Goal: Transaction & Acquisition: Purchase product/service

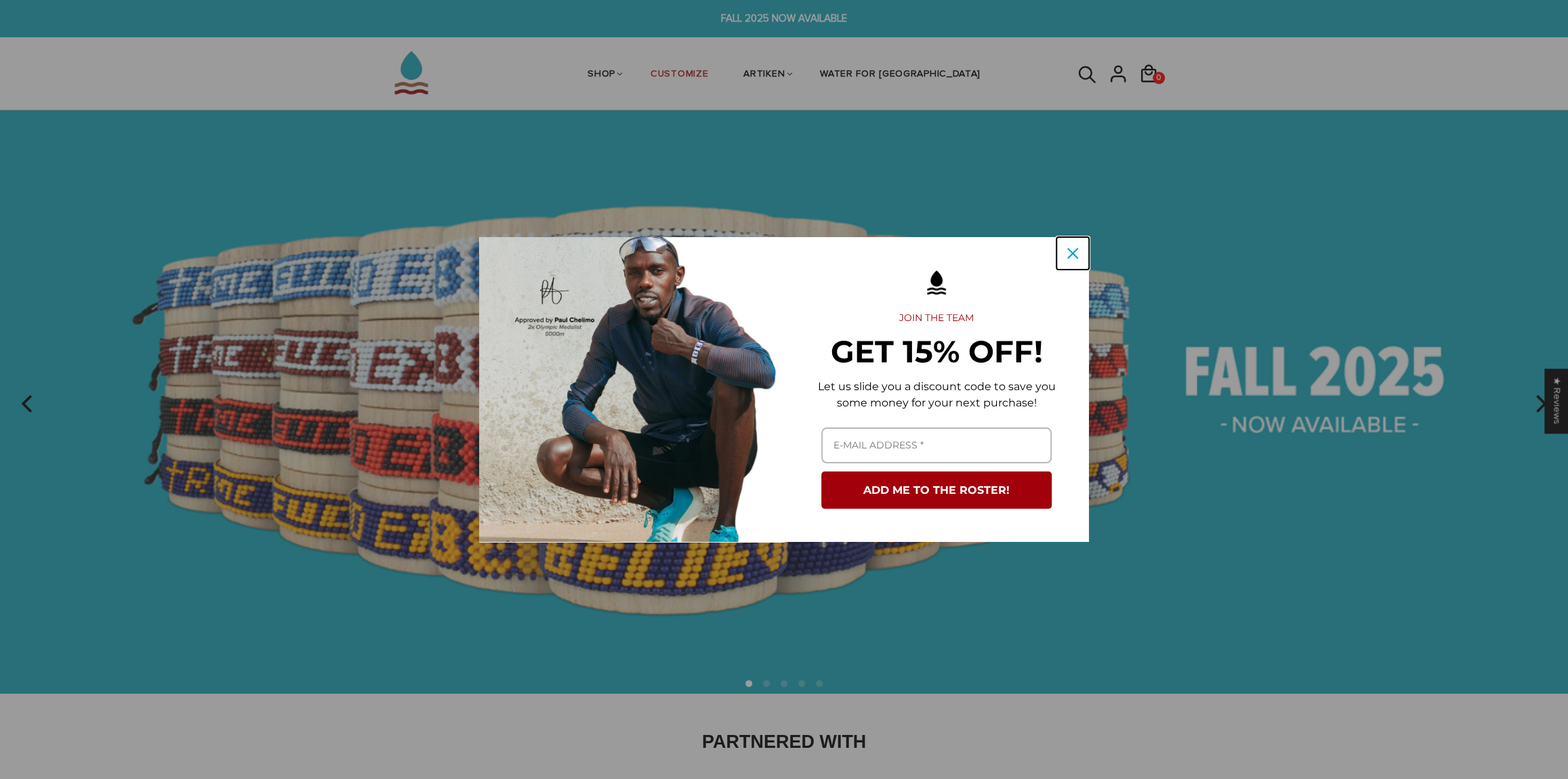
click at [1063, 256] on div "Close" at bounding box center [1072, 253] width 22 height 22
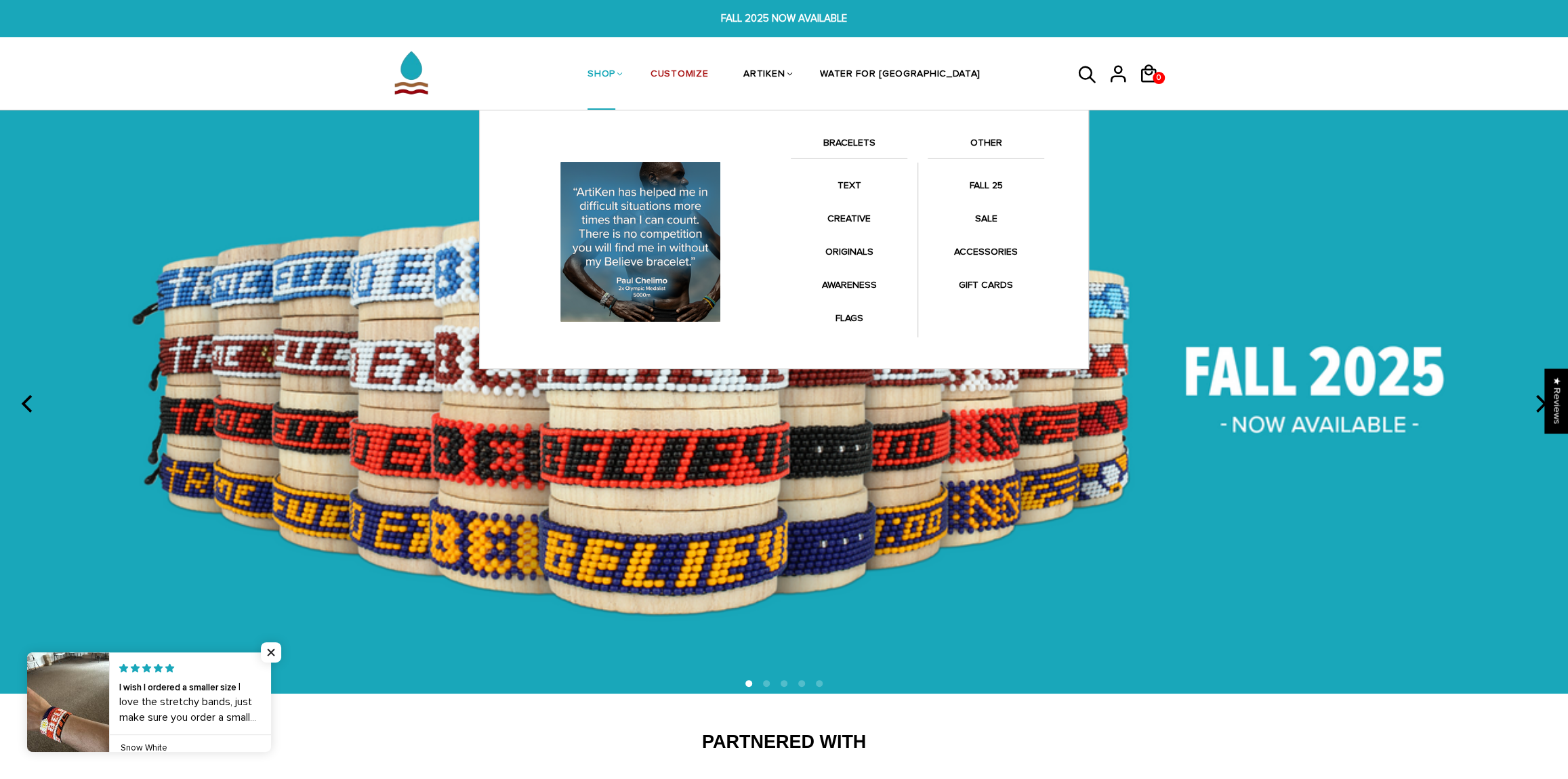
click at [855, 135] on link "BRACELETS" at bounding box center [849, 146] width 116 height 23
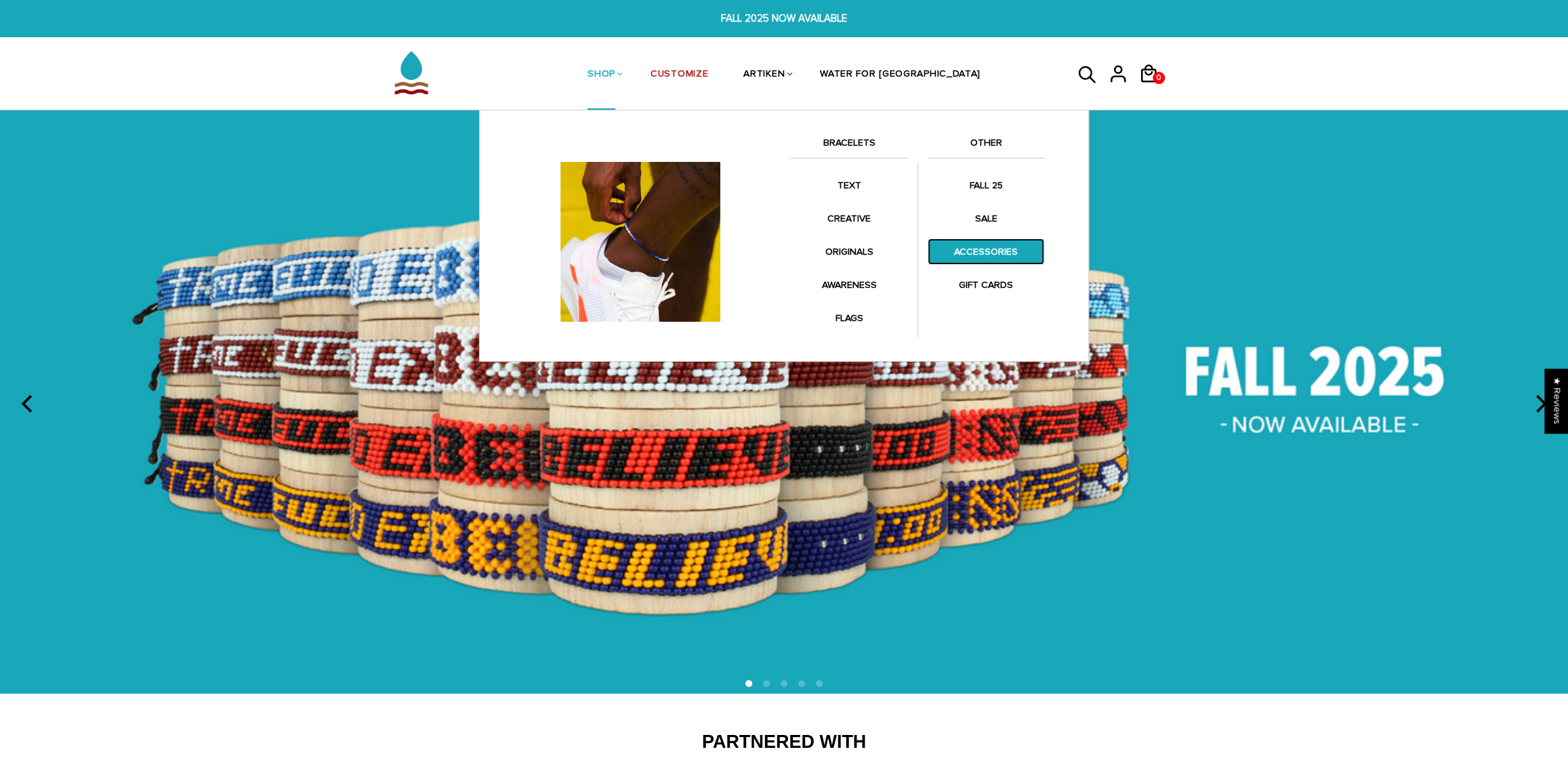
click at [986, 247] on link "ACCESSORIES" at bounding box center [986, 251] width 116 height 26
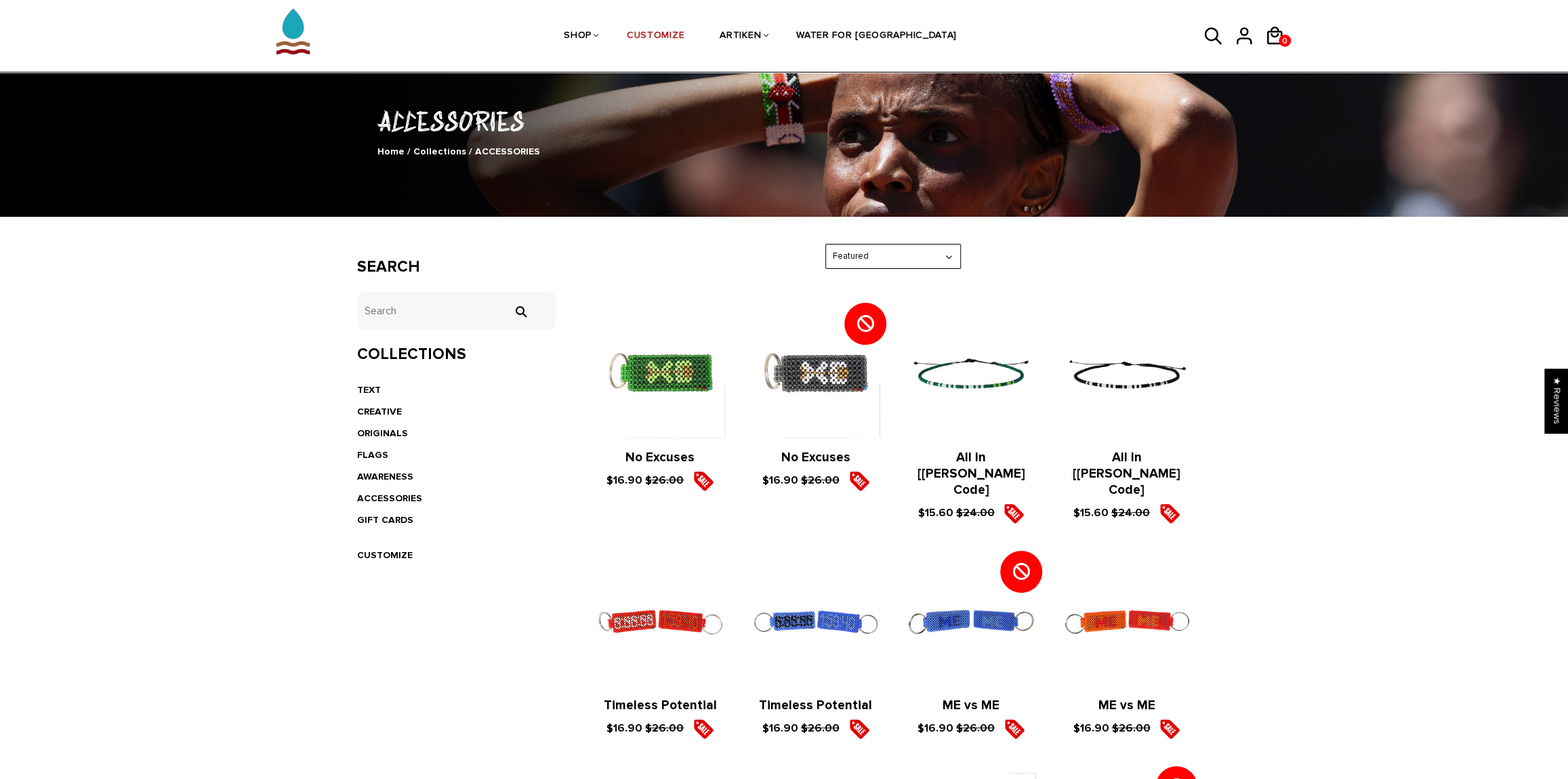
scroll to position [23, 0]
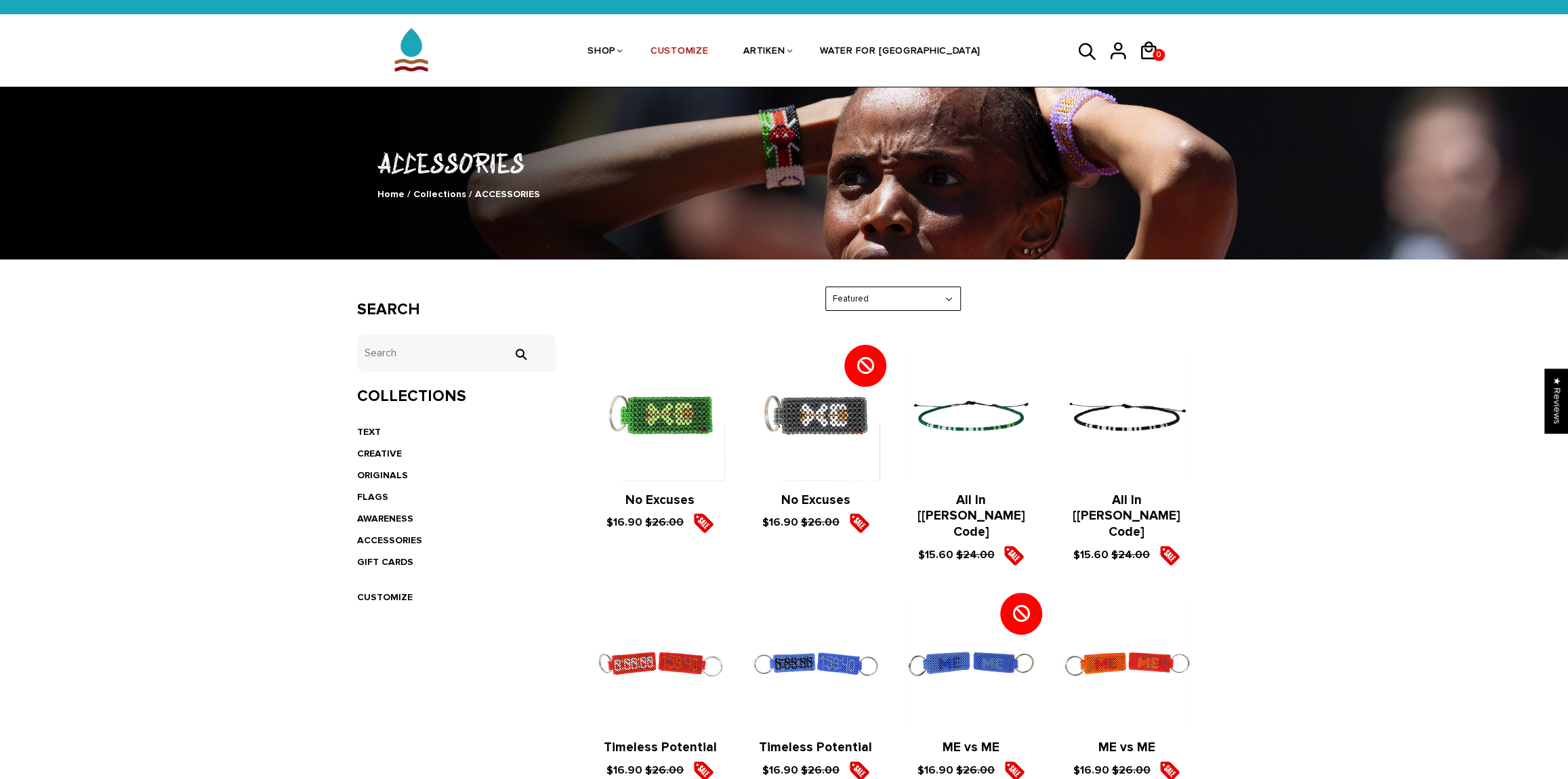
click at [971, 424] on figure at bounding box center [971, 415] width 128 height 128
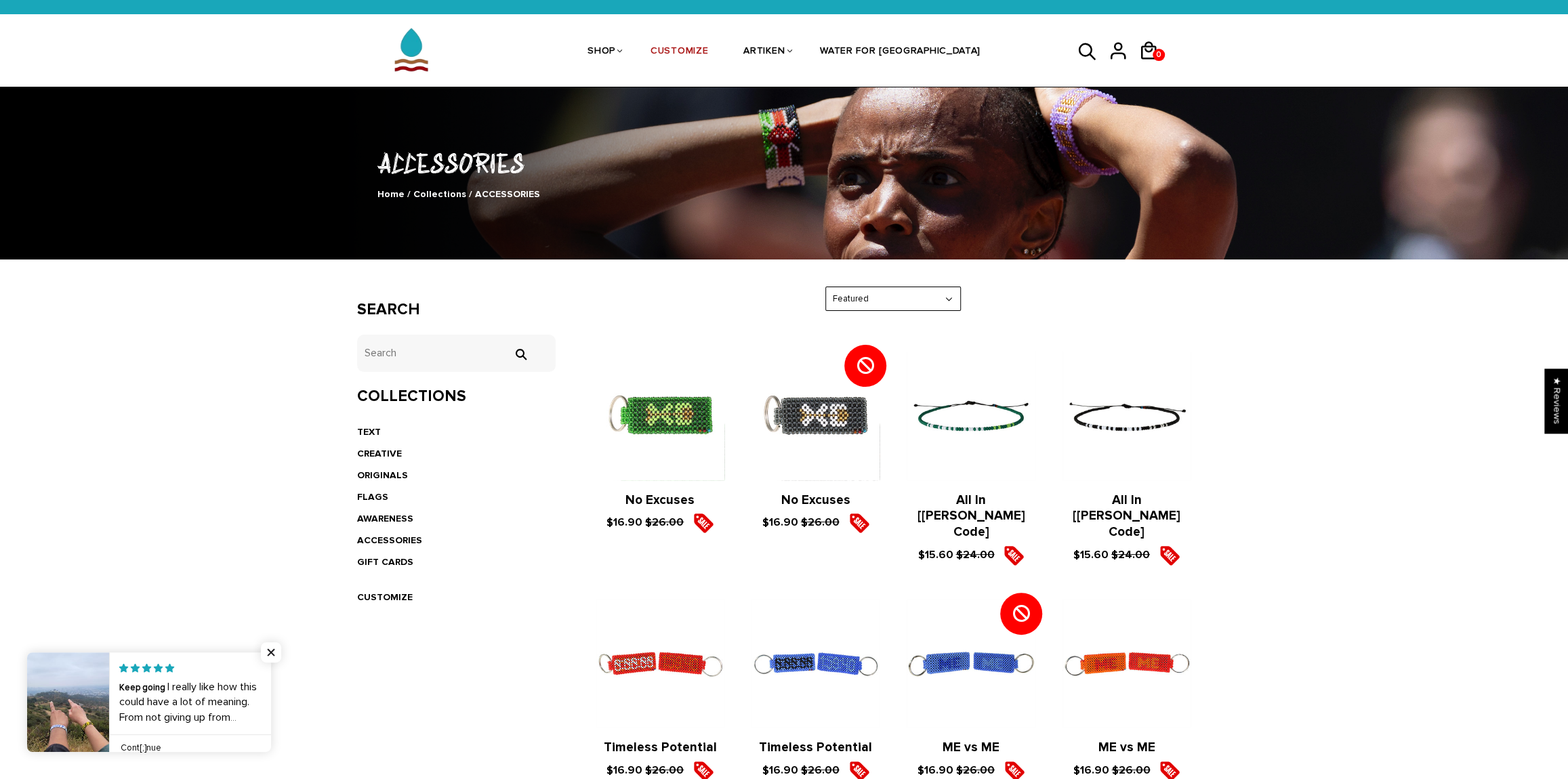
click at [1153, 426] on figure at bounding box center [1126, 415] width 128 height 128
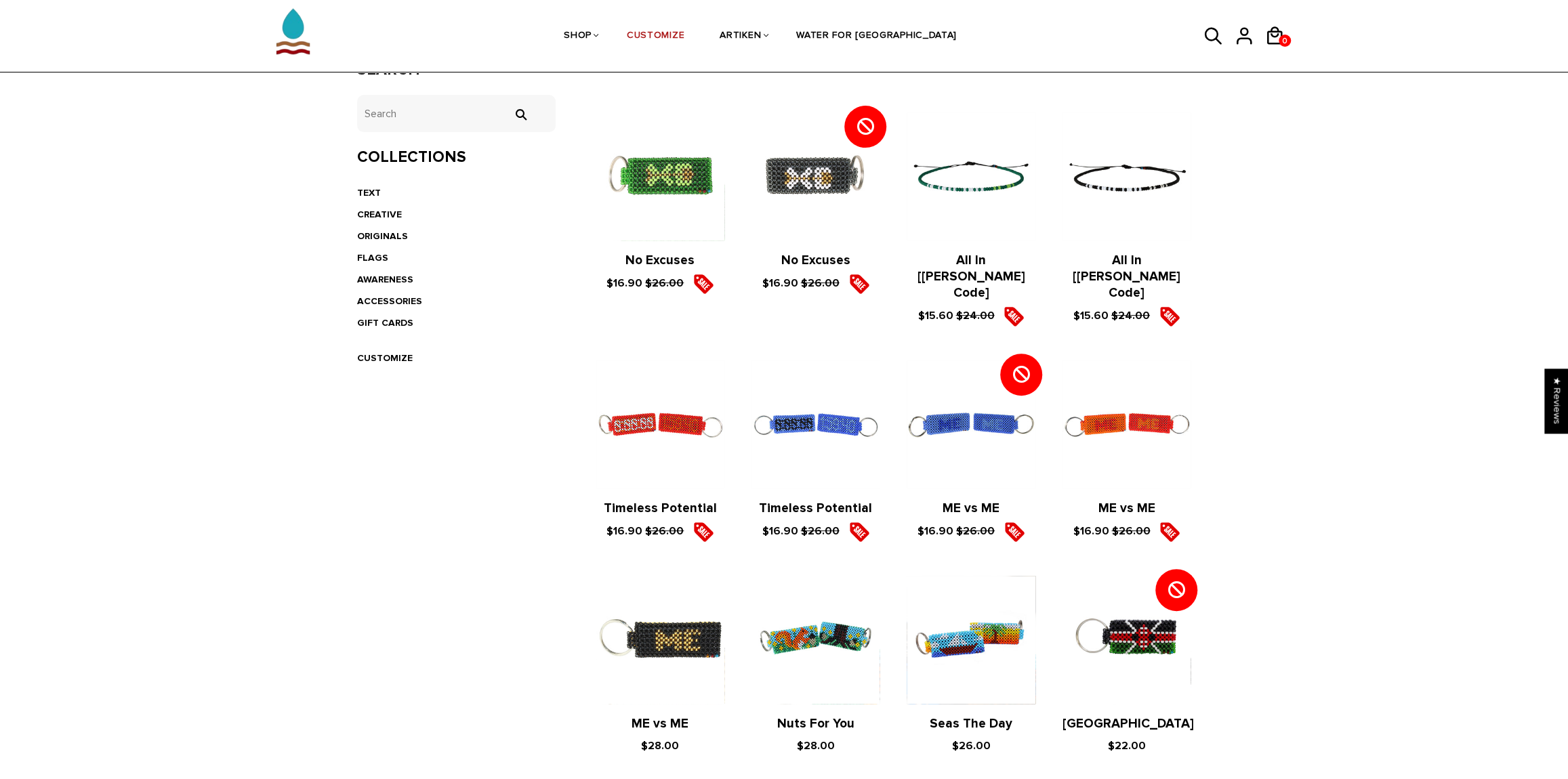
scroll to position [0, 0]
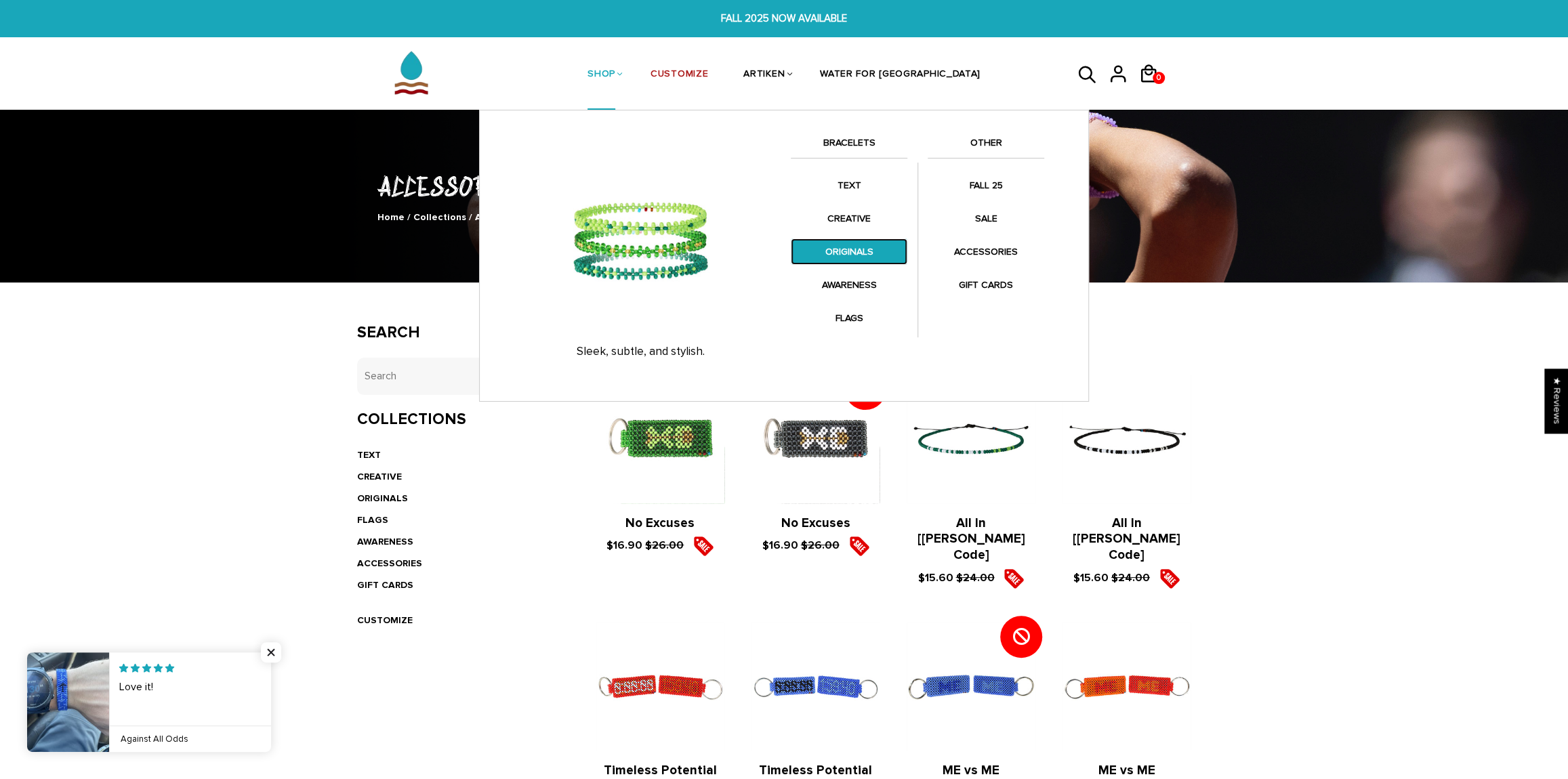
click at [843, 256] on link "ORIGINALS" at bounding box center [849, 251] width 116 height 26
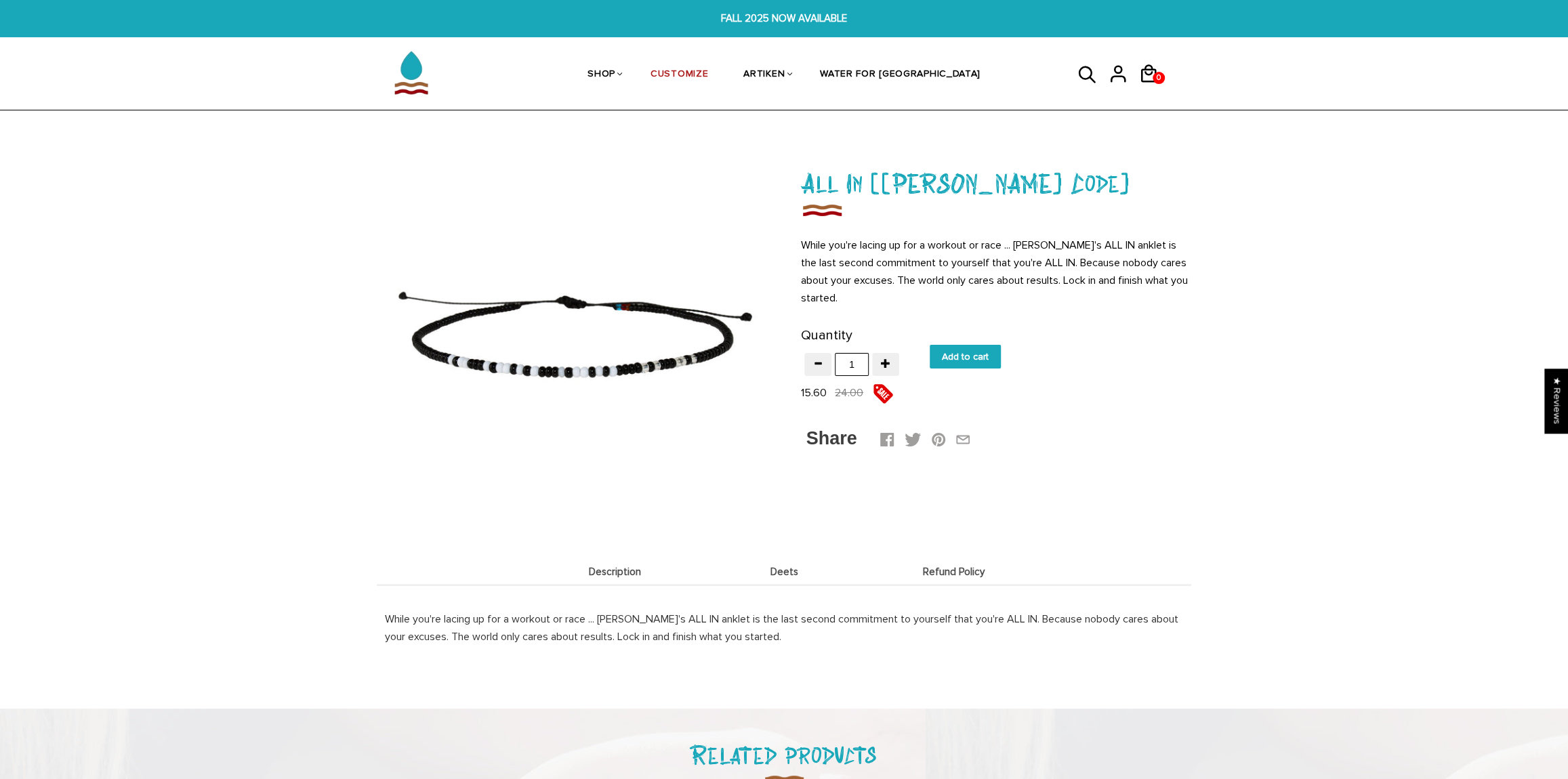
click at [960, 367] on input "Add to cart" at bounding box center [965, 356] width 71 height 23
type input "Add to cart"
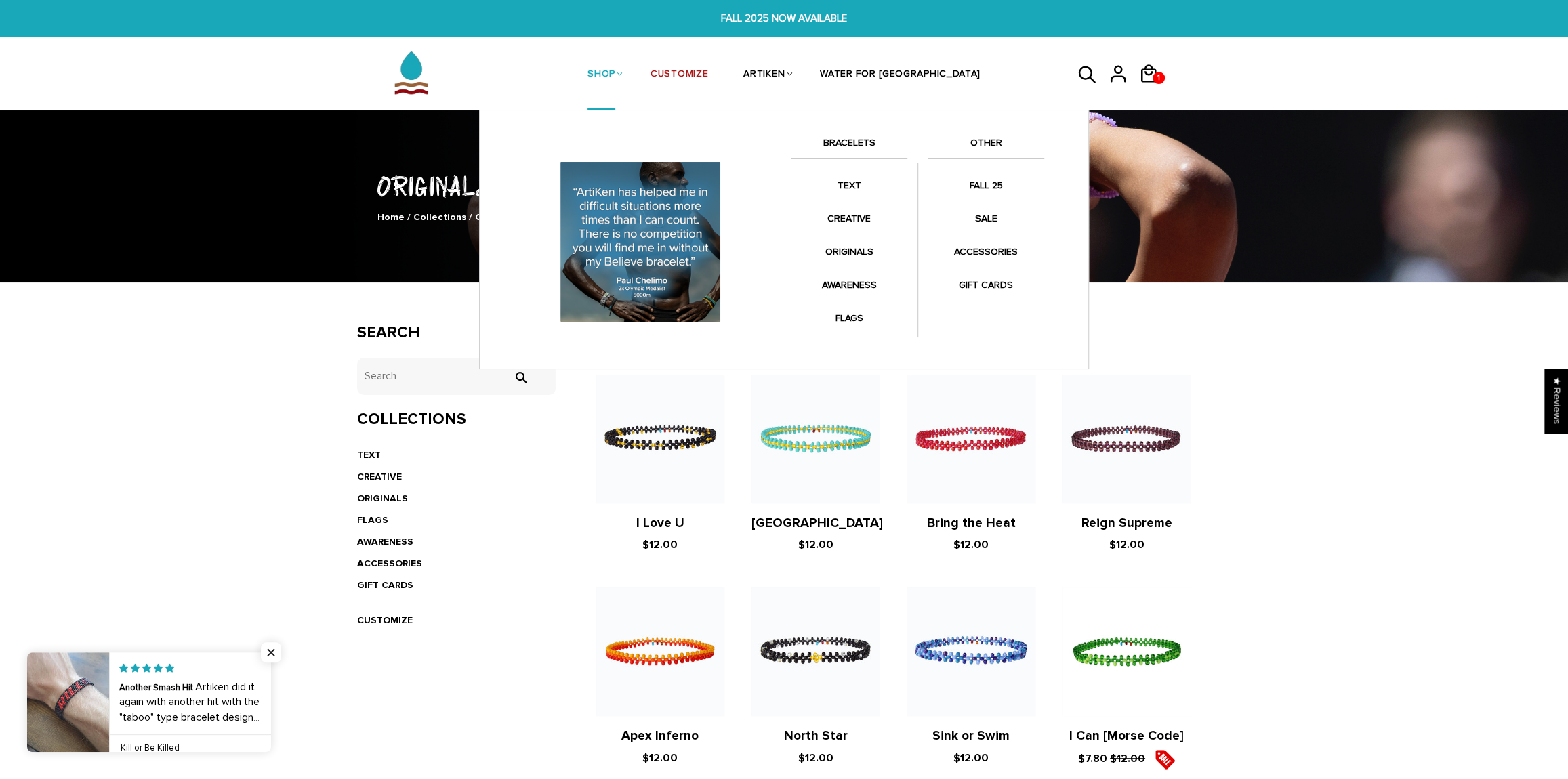
click at [845, 138] on link "BRACELETS" at bounding box center [849, 146] width 116 height 23
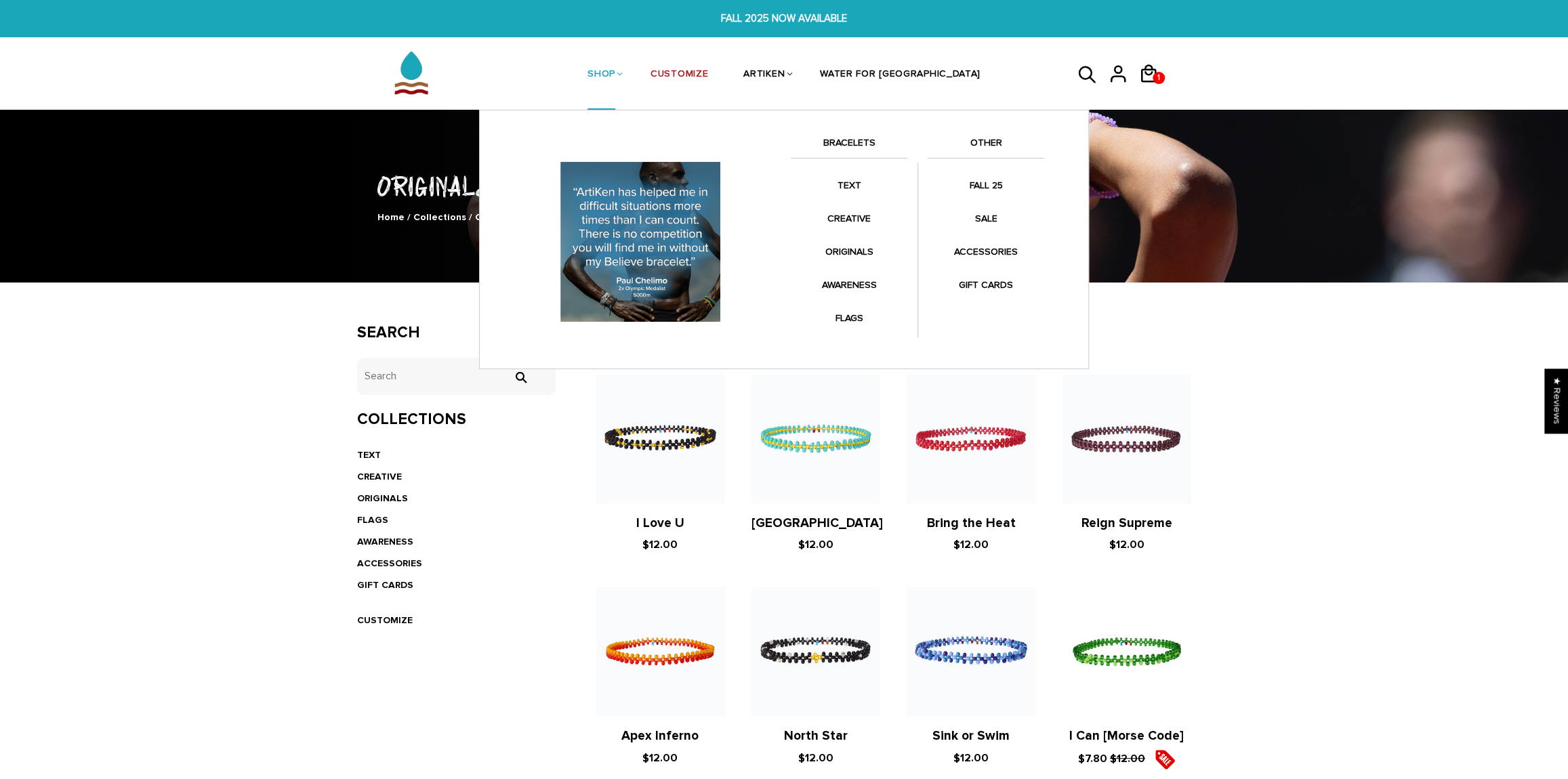
click at [857, 136] on link "BRACELETS" at bounding box center [849, 146] width 116 height 23
click at [856, 138] on link "BRACELETS" at bounding box center [849, 146] width 116 height 23
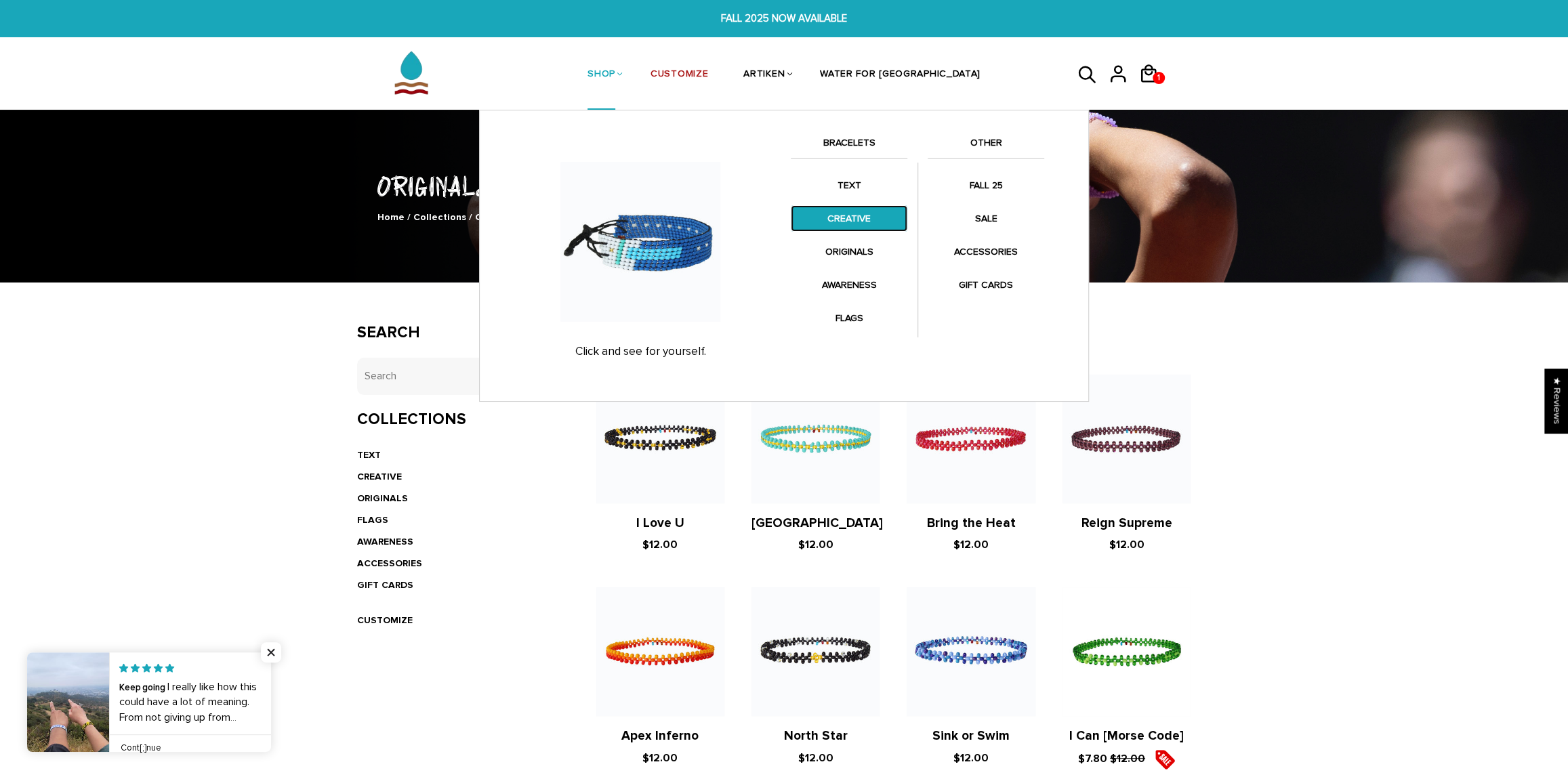
click at [858, 214] on link "CREATIVE" at bounding box center [849, 218] width 116 height 26
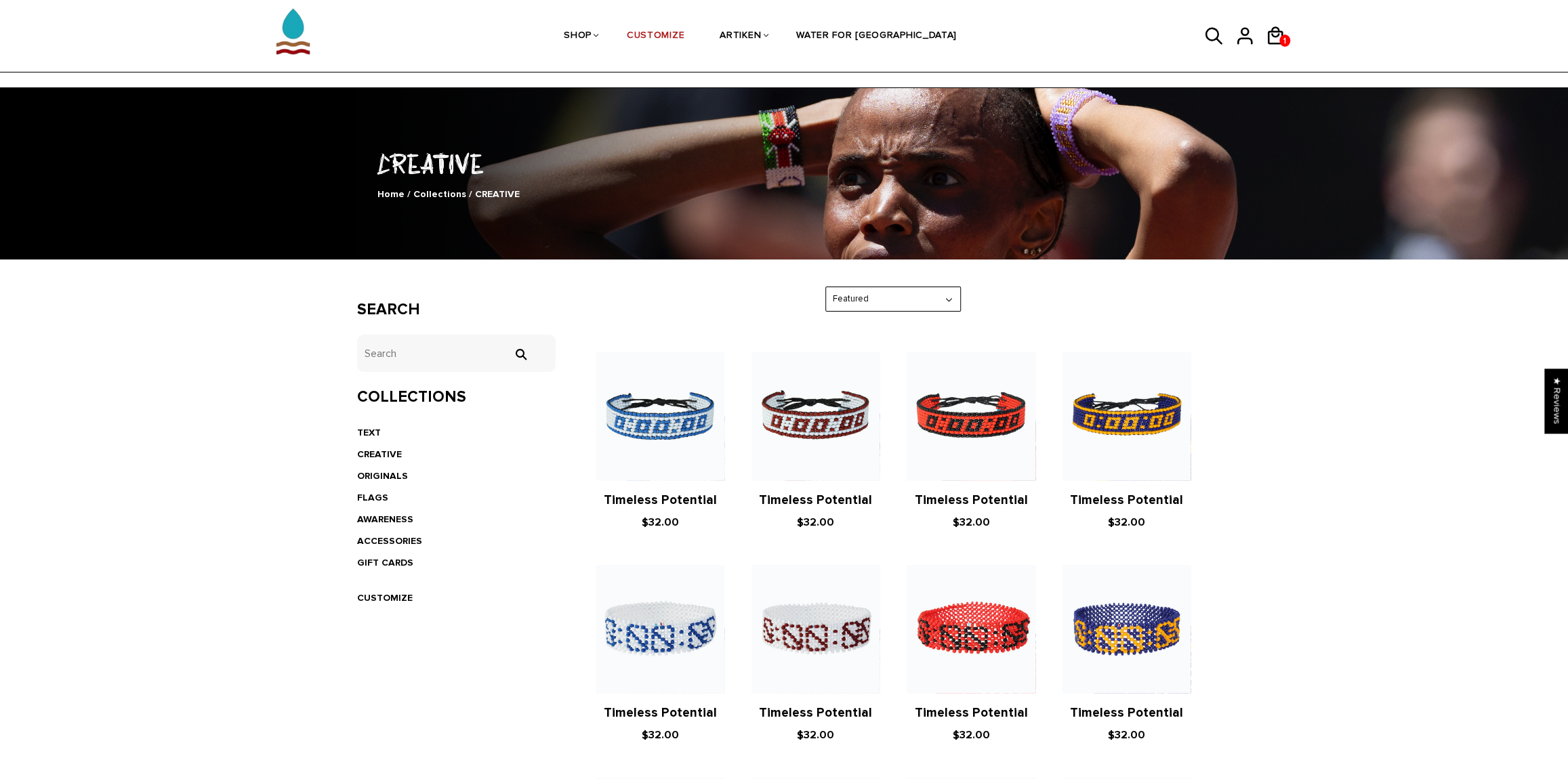
scroll to position [101, 0]
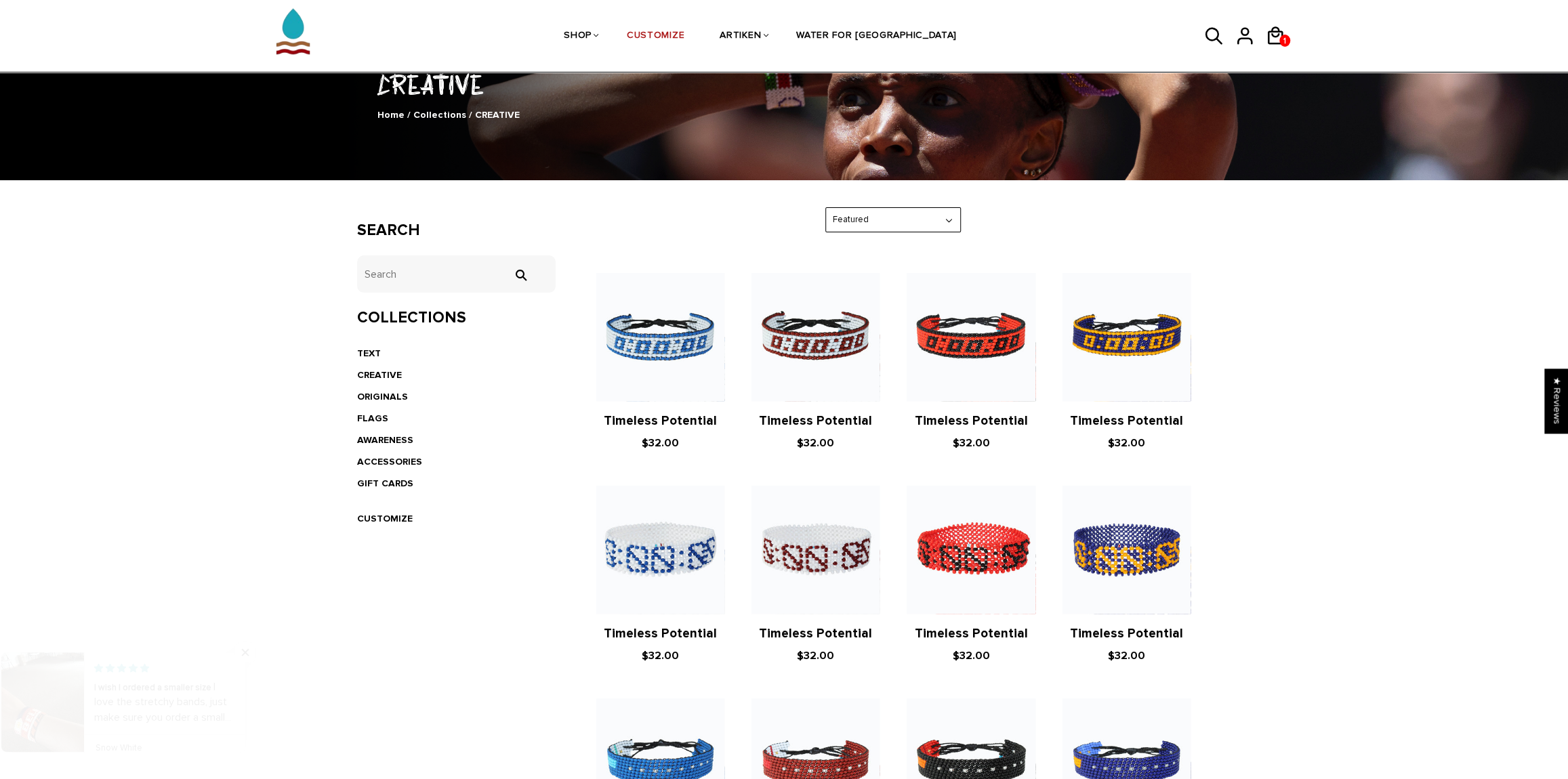
click at [395, 304] on div "Search tets  Collections TEXT CREATIVE ORIGINALS FLAGS AWARENESS ACCESSORIES G…" at bounding box center [456, 376] width 219 height 337
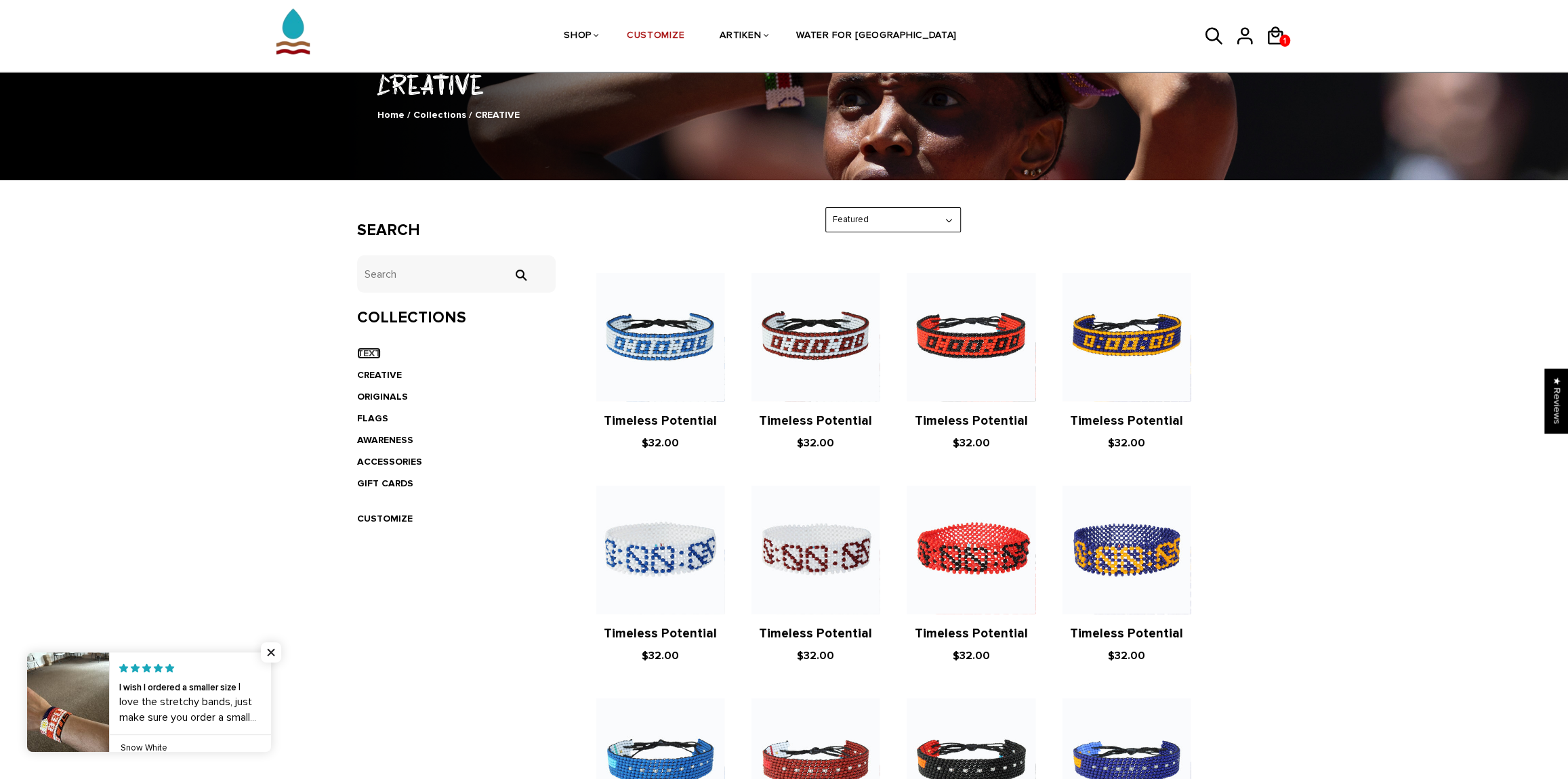
click at [363, 356] on link "TEXT" at bounding box center [369, 353] width 23 height 11
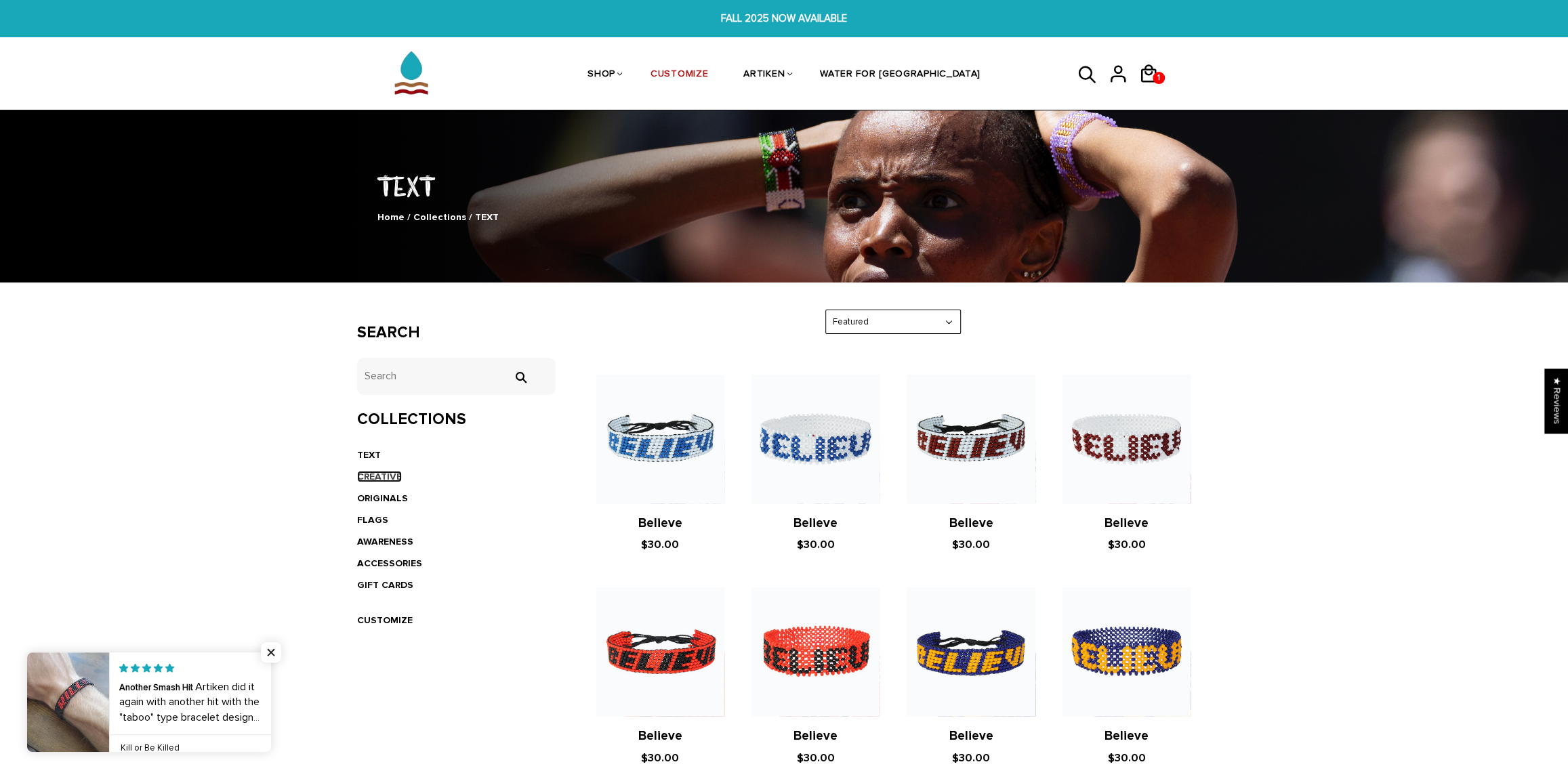
click at [392, 472] on link "CREATIVE" at bounding box center [380, 476] width 45 height 11
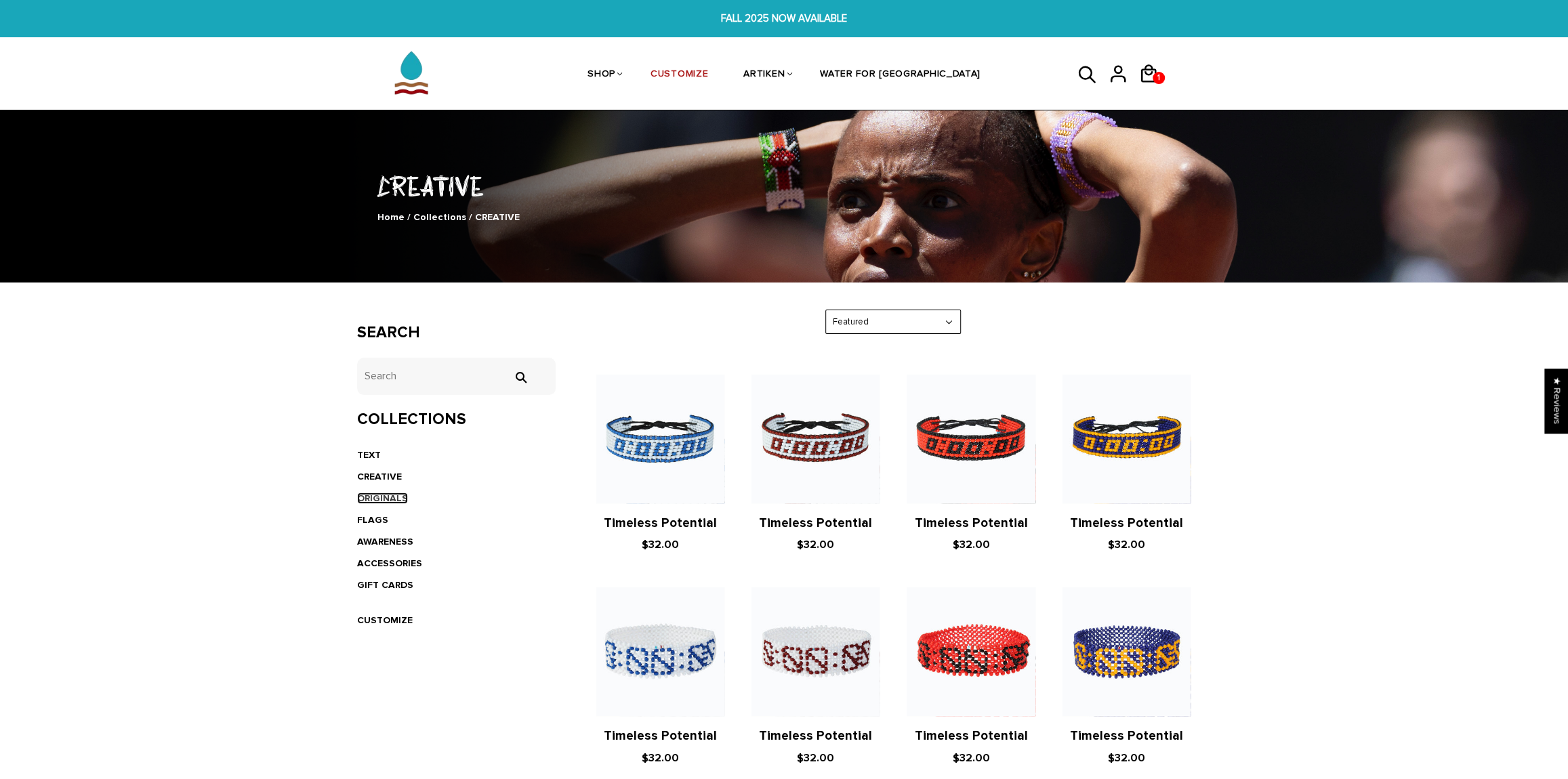
click at [384, 496] on link "ORIGINALS" at bounding box center [383, 498] width 51 height 11
